Goal: Obtain resource: Download file/media

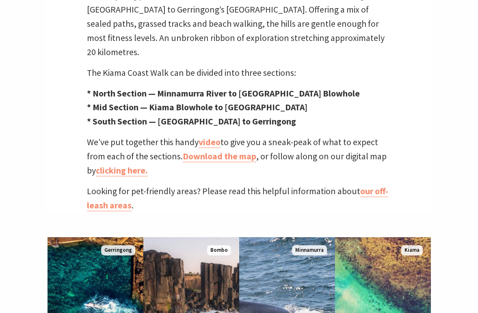
scroll to position [327, 0]
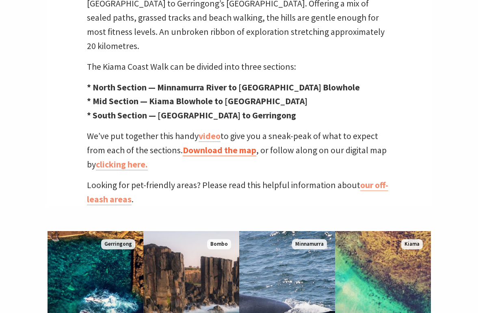
click at [232, 145] on link "Download the map" at bounding box center [219, 150] width 73 height 11
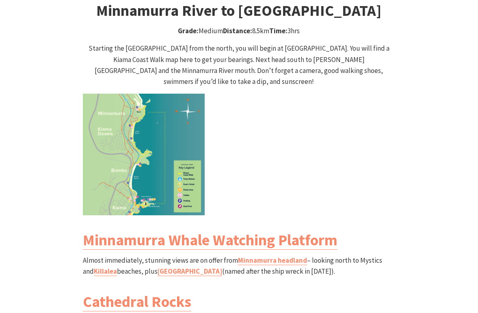
scroll to position [821, 0]
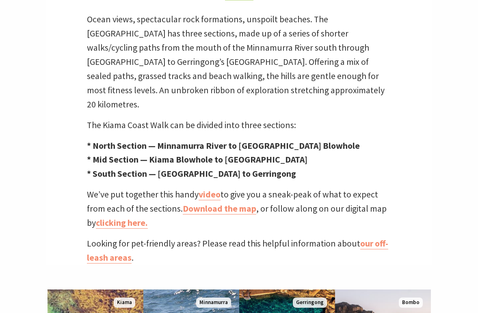
scroll to position [272, 0]
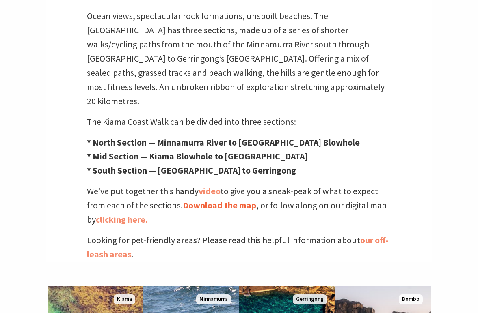
click at [215, 200] on link "Download the map" at bounding box center [219, 205] width 73 height 11
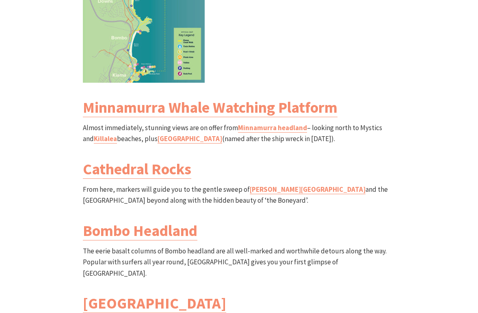
scroll to position [952, 0]
